Goal: Browse casually

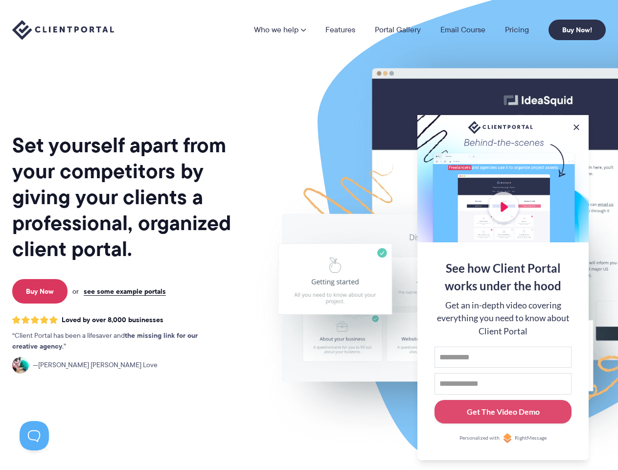
click at [309, 235] on img at bounding box center [511, 243] width 549 height 470
click at [281, 30] on link "Who we help" at bounding box center [280, 30] width 52 height 8
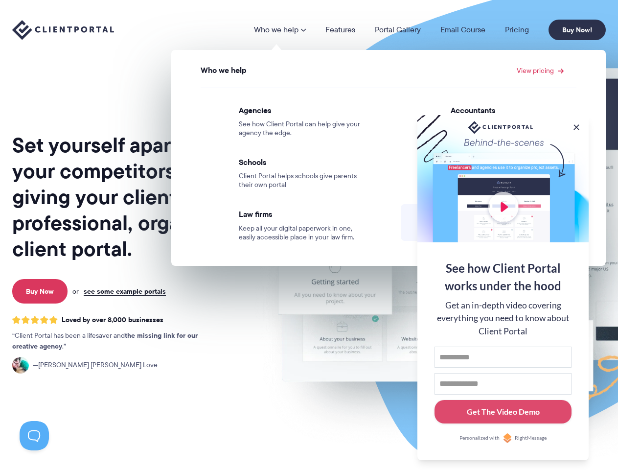
click at [577, 125] on button at bounding box center [577, 127] width 10 height 10
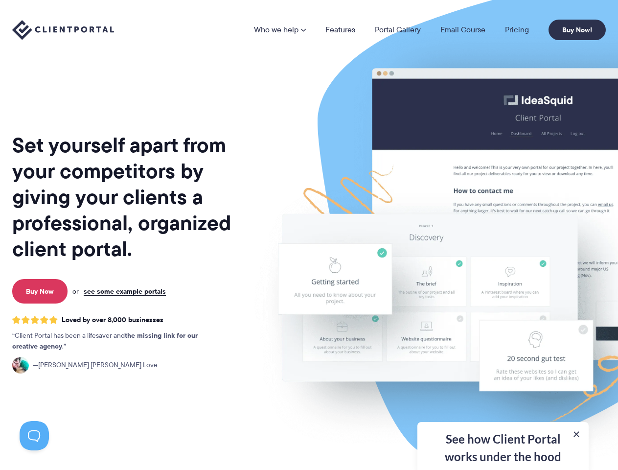
click at [503, 286] on img at bounding box center [511, 243] width 549 height 470
click at [34, 436] on button at bounding box center [34, 435] width 29 height 29
